Goal: Find specific page/section: Find specific page/section

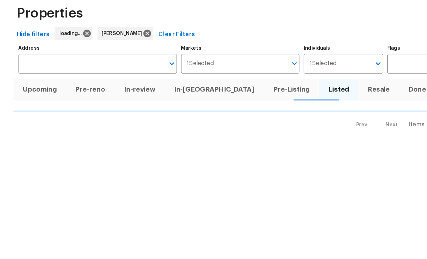
scroll to position [34, 0]
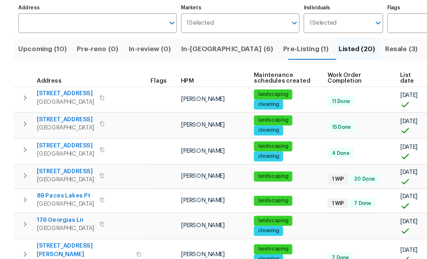
scroll to position [34, 0]
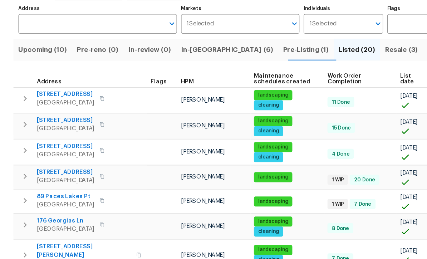
click at [38, 72] on span "Upcoming (10)" at bounding box center [37, 77] width 42 height 10
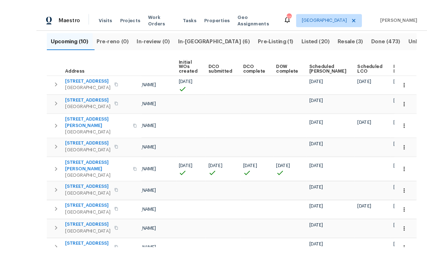
scroll to position [14, 0]
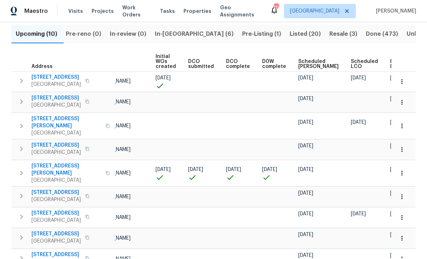
click at [390, 59] on span "Ready Date" at bounding box center [398, 64] width 16 height 10
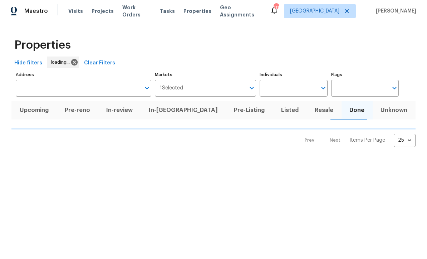
scroll to position [0, 0]
click at [81, 65] on button "Clear Filters" at bounding box center [99, 63] width 37 height 13
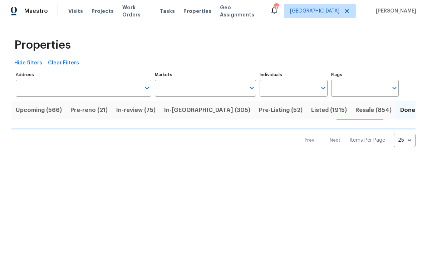
click at [96, 66] on div "Hide filters Clear Filters" at bounding box center [213, 63] width 404 height 13
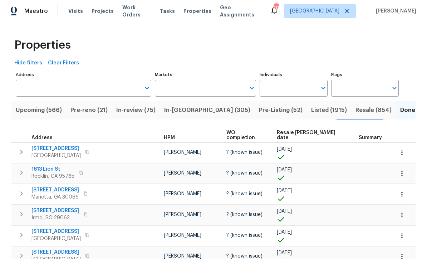
scroll to position [0, 0]
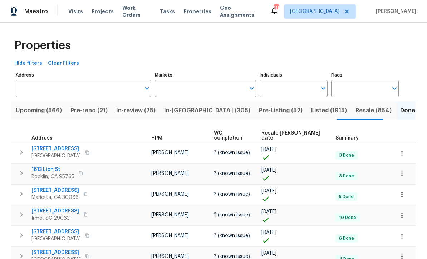
click at [69, 87] on input "Address" at bounding box center [78, 88] width 125 height 17
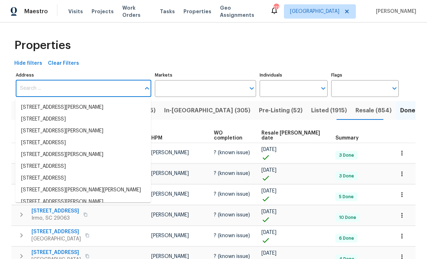
scroll to position [0, 0]
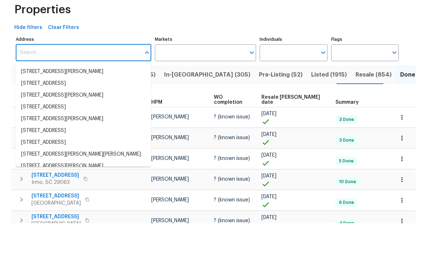
click at [29, 80] on input "Address" at bounding box center [78, 88] width 125 height 17
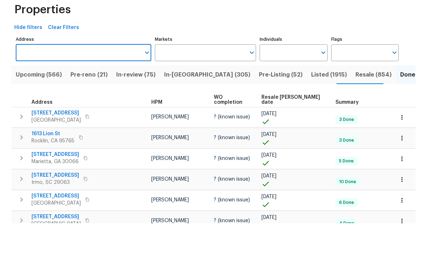
paste input "FDW [STREET_ADDRESS], [DATE] · 3–5 PM"
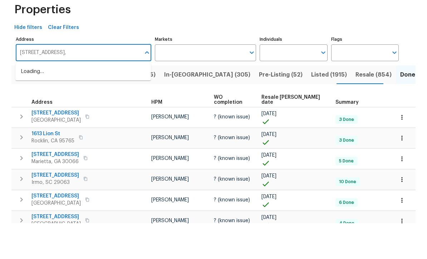
type input "[STREET_ADDRESS],"
click at [67, 102] on li "[STREET_ADDRESS]" at bounding box center [83, 108] width 136 height 12
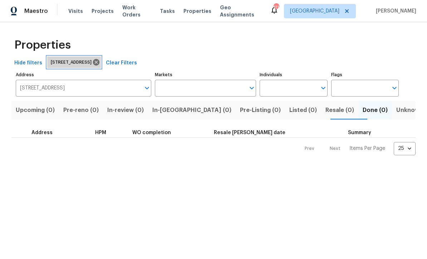
click at [99, 62] on icon at bounding box center [96, 62] width 6 height 6
